Goal: Find specific page/section: Find specific page/section

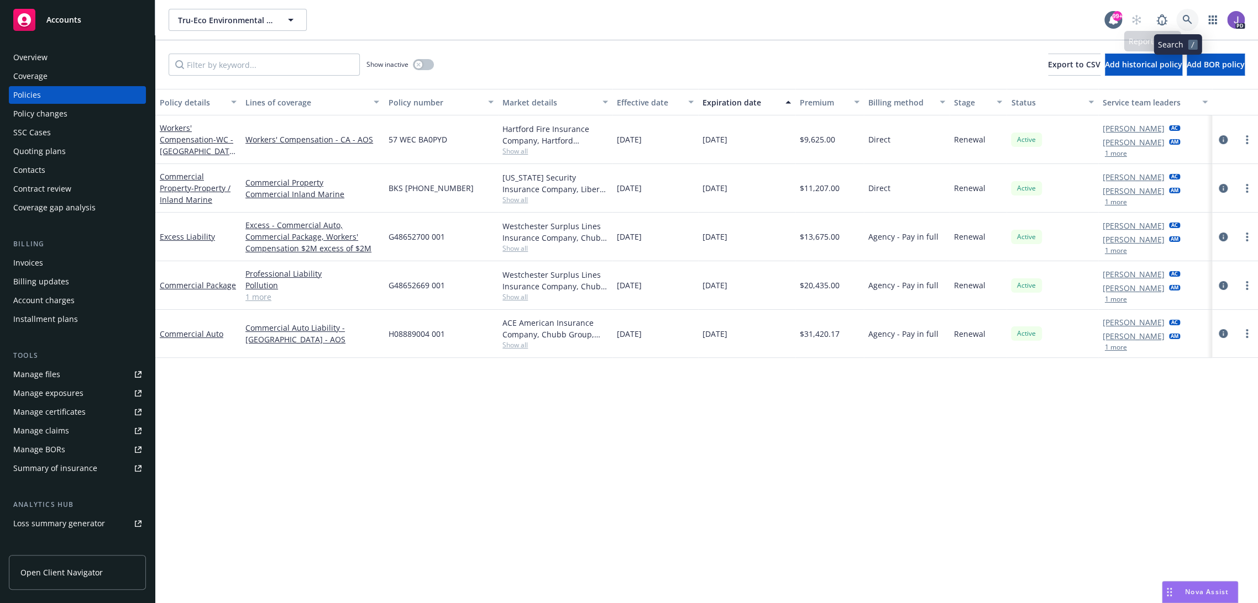
click at [1184, 21] on link at bounding box center [1187, 20] width 22 height 22
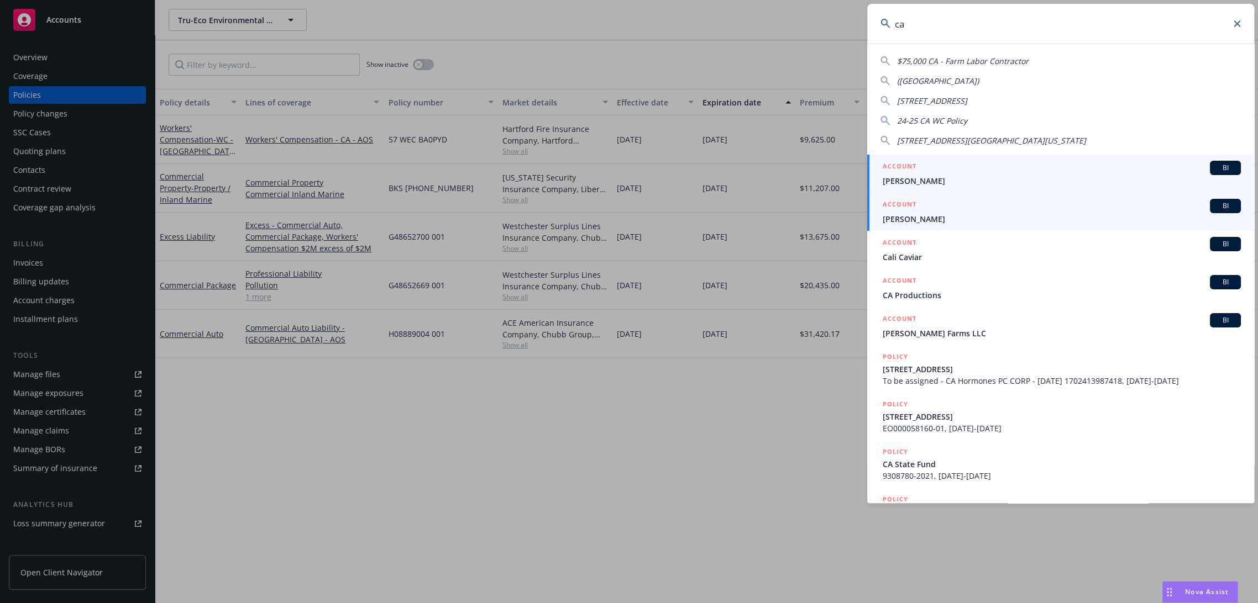
type input "ca"
click at [920, 219] on span "[PERSON_NAME]" at bounding box center [1062, 219] width 358 height 12
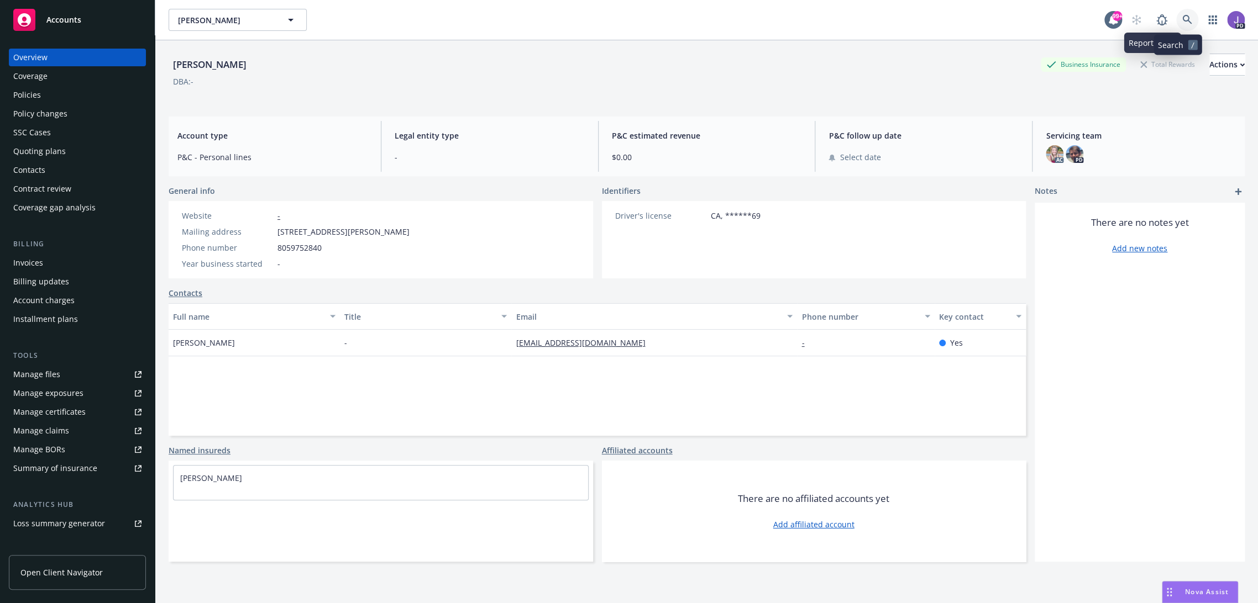
click at [1182, 17] on icon at bounding box center [1187, 20] width 10 height 10
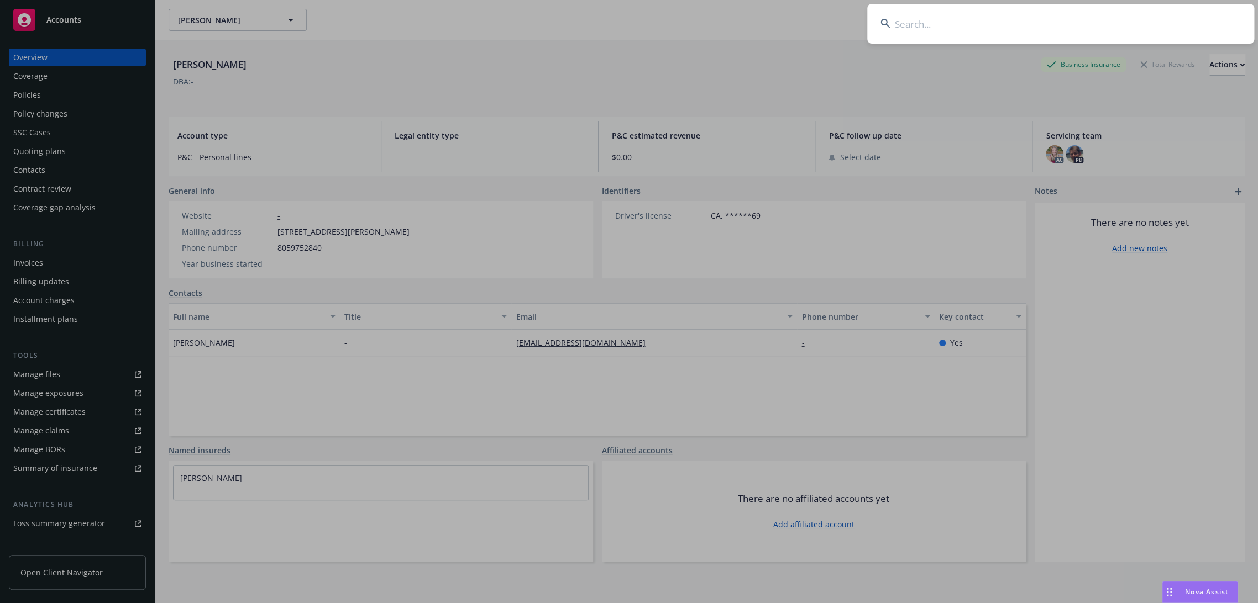
type input "01730101"
